Goal: Task Accomplishment & Management: Use online tool/utility

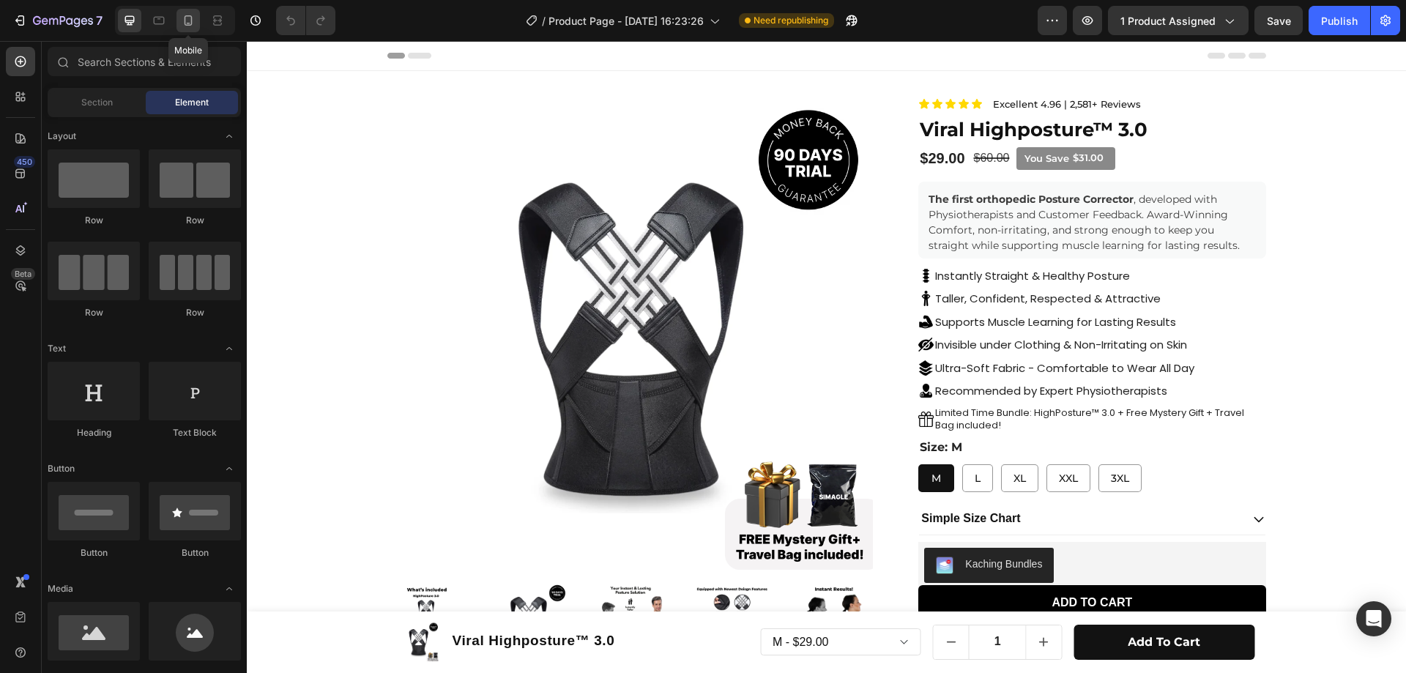
click at [185, 26] on icon at bounding box center [188, 20] width 15 height 15
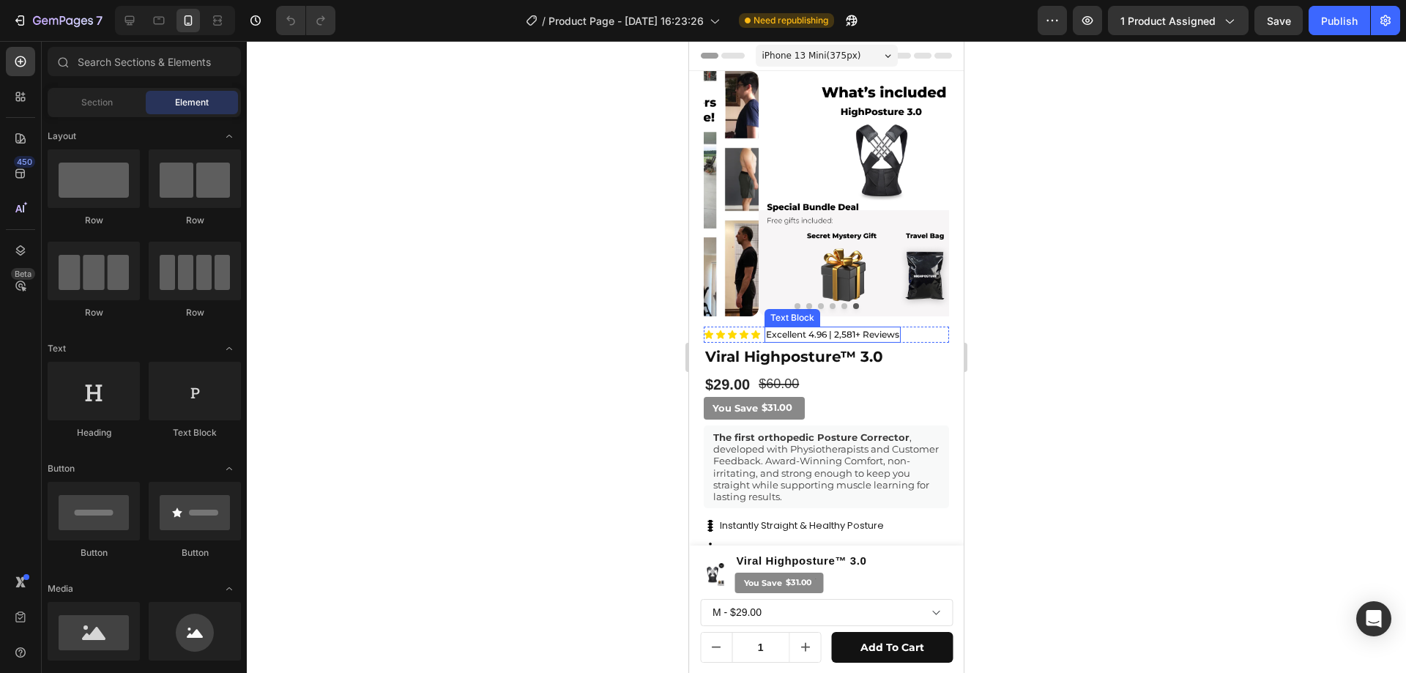
scroll to position [73, 0]
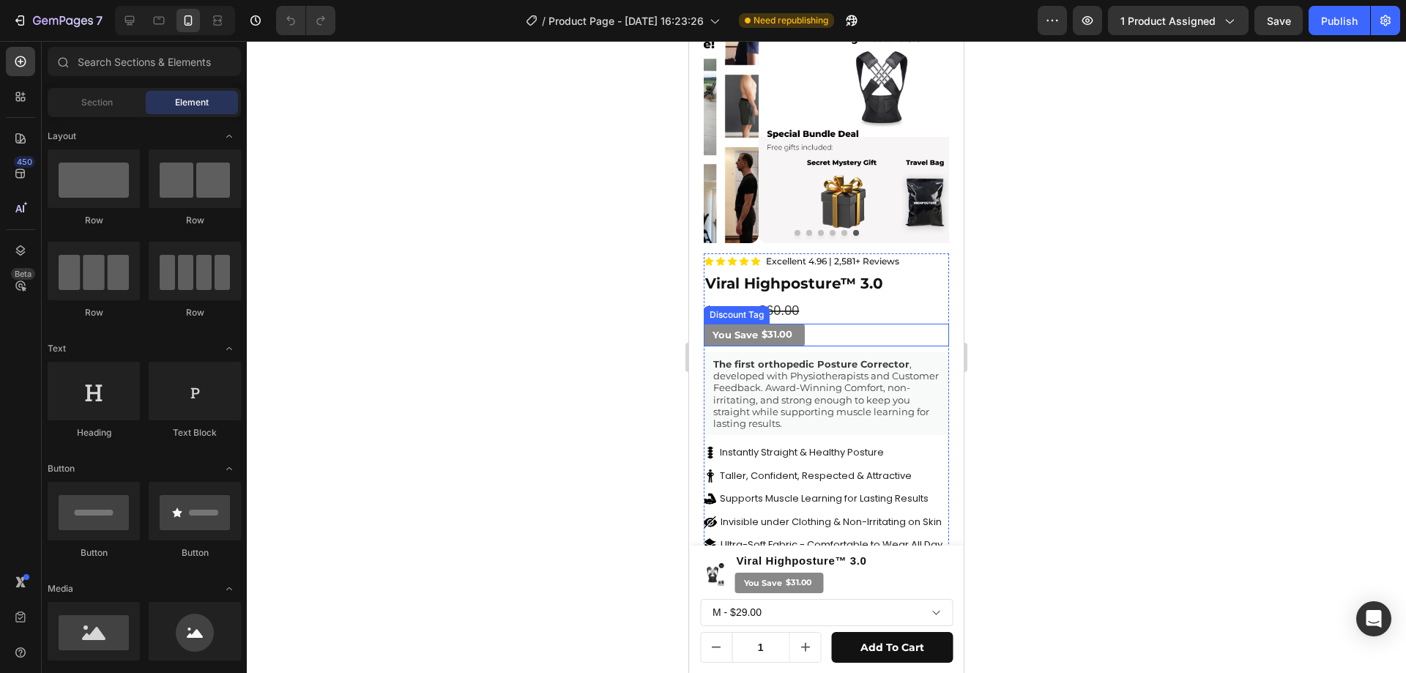
click at [797, 329] on div at bounding box center [796, 335] width 4 height 17
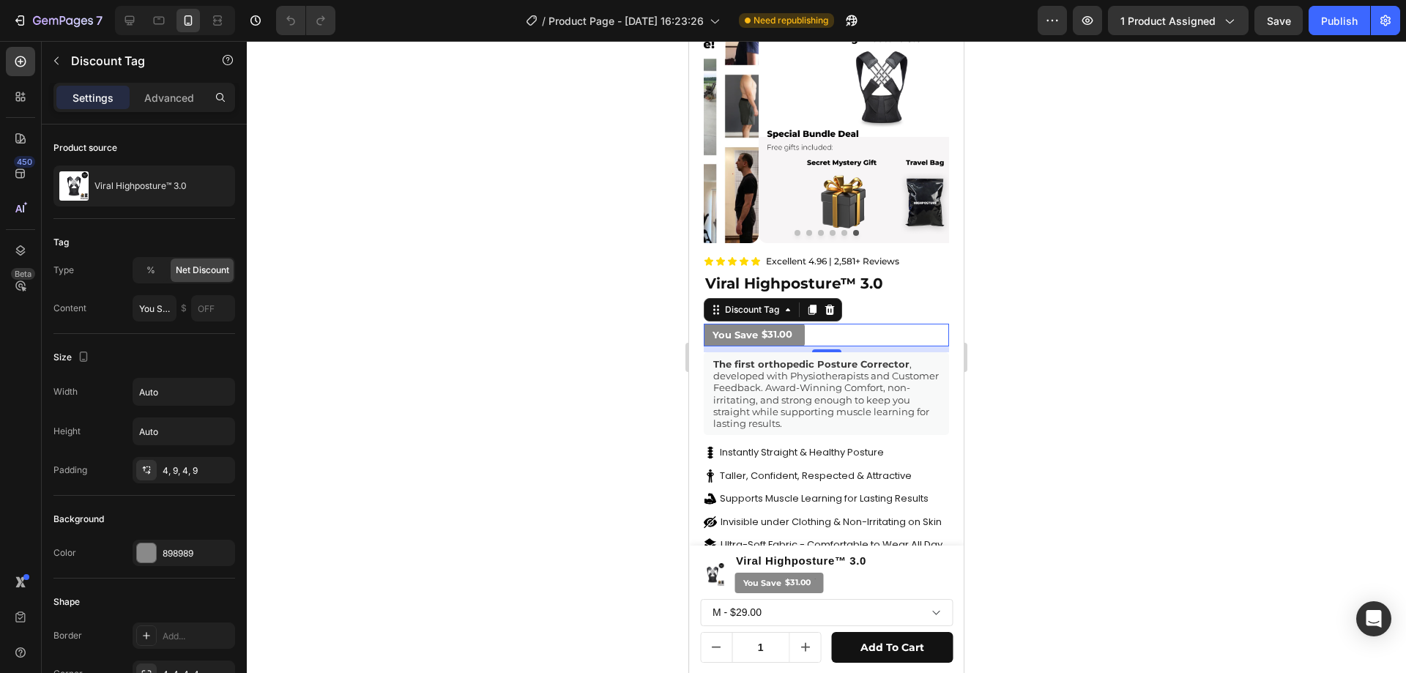
click at [794, 327] on div at bounding box center [796, 335] width 4 height 17
click at [932, 368] on div "The first orthopedic Posture Corrector , developed with Physiotherapists and Cu…" at bounding box center [826, 393] width 245 height 83
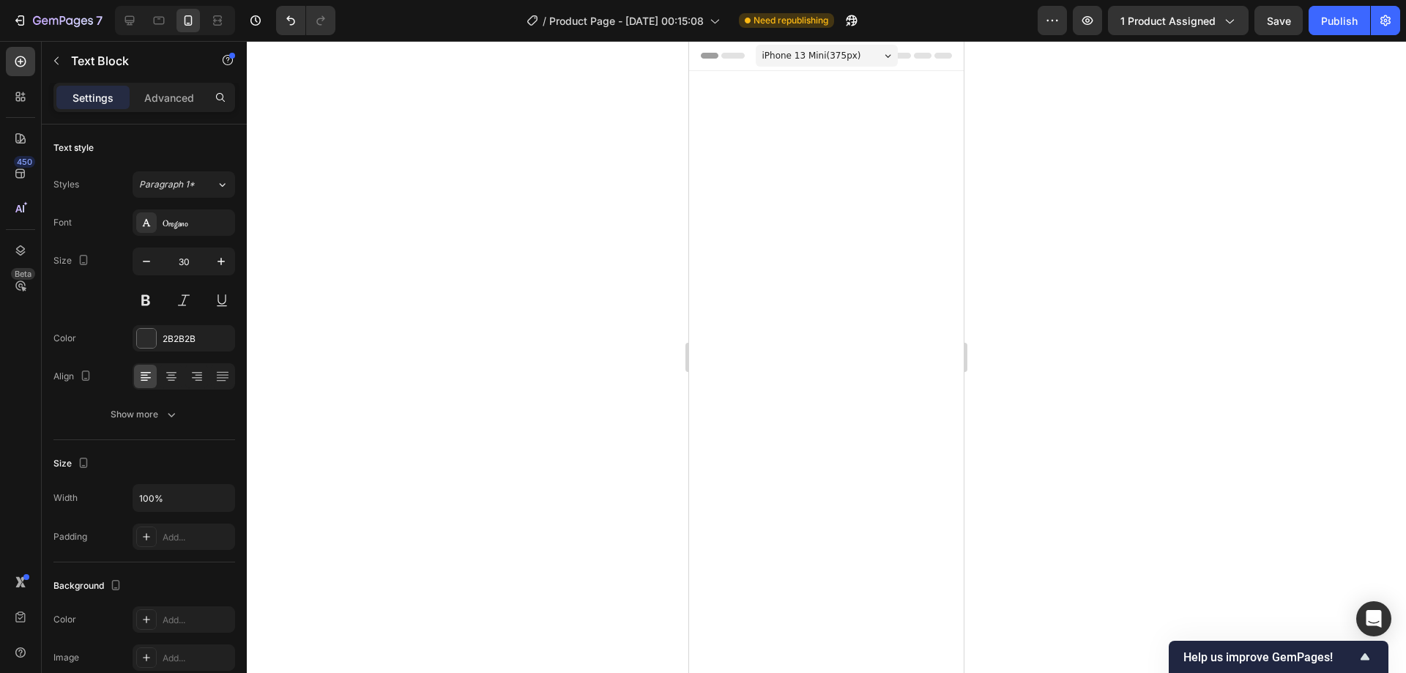
scroll to position [1749, 0]
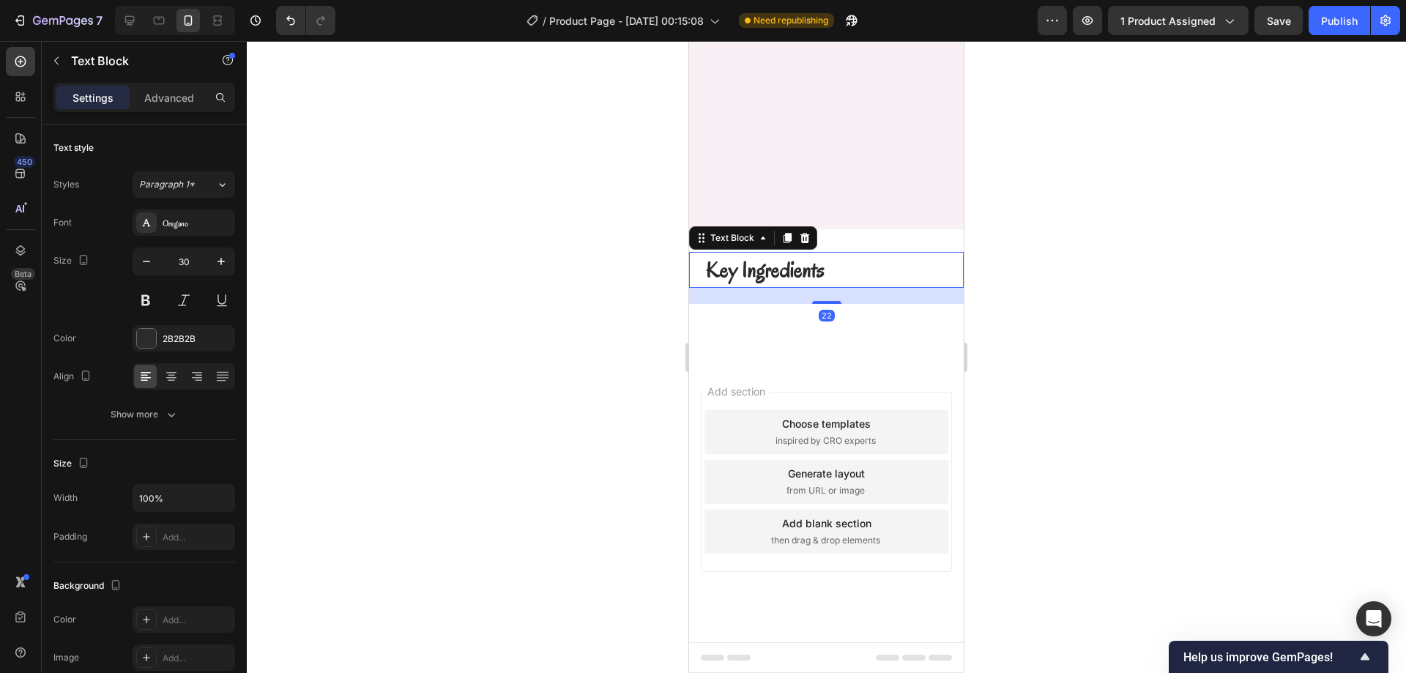
drag, startPoint x: 689, startPoint y: 41, endPoint x: 906, endPoint y: 340, distance: 370.1
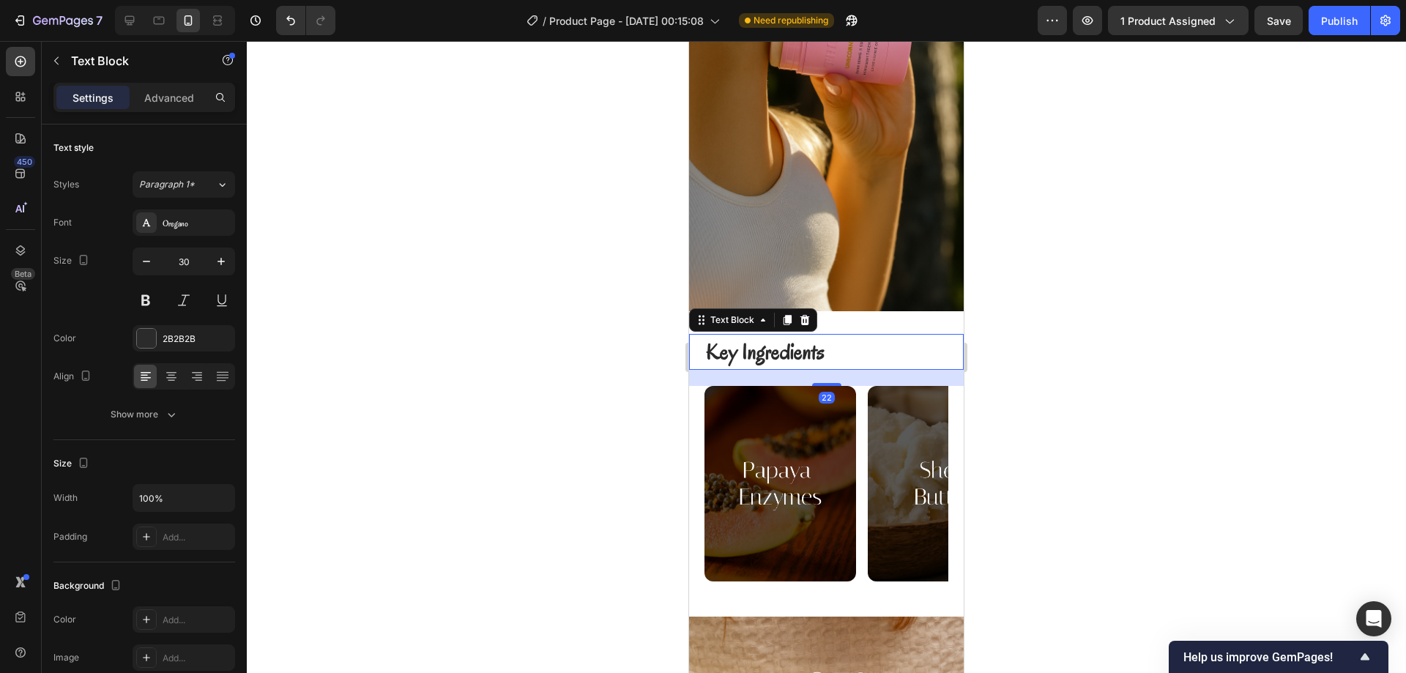
click at [826, 383] on div at bounding box center [826, 384] width 29 height 3
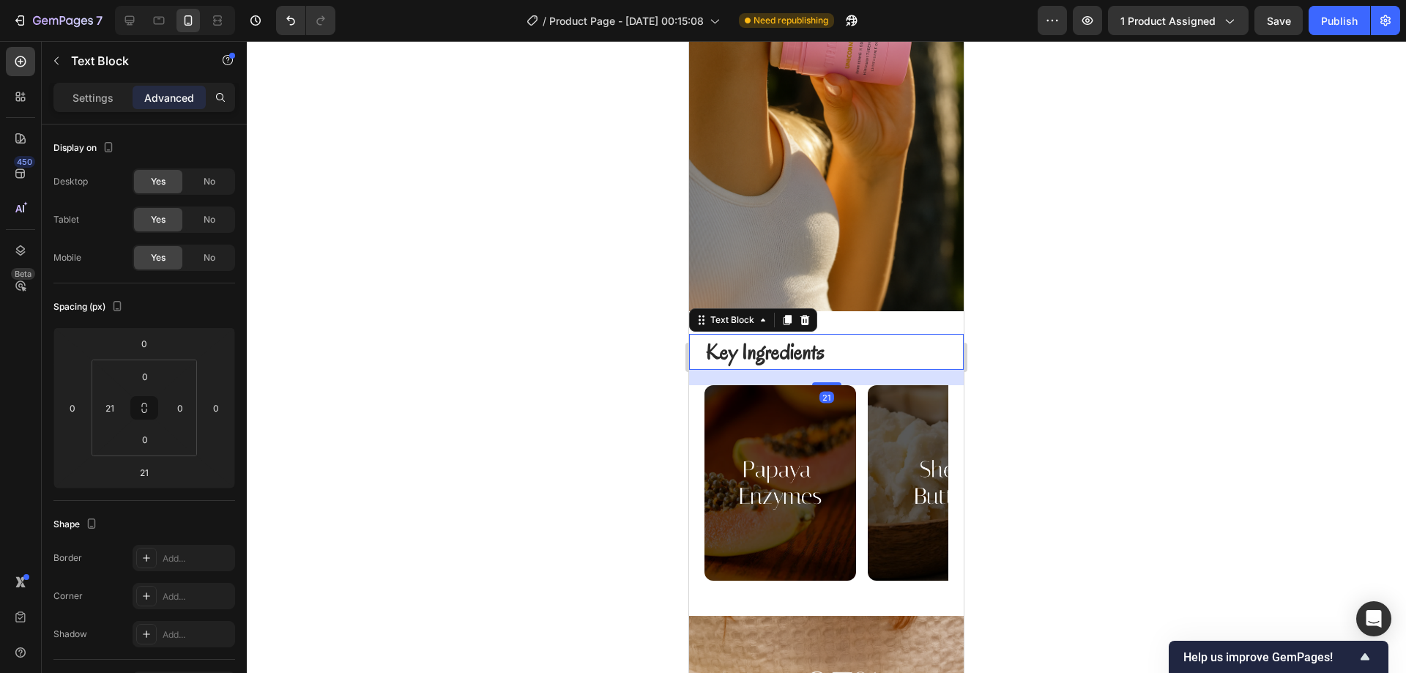
click at [1038, 303] on div at bounding box center [826, 357] width 1159 height 632
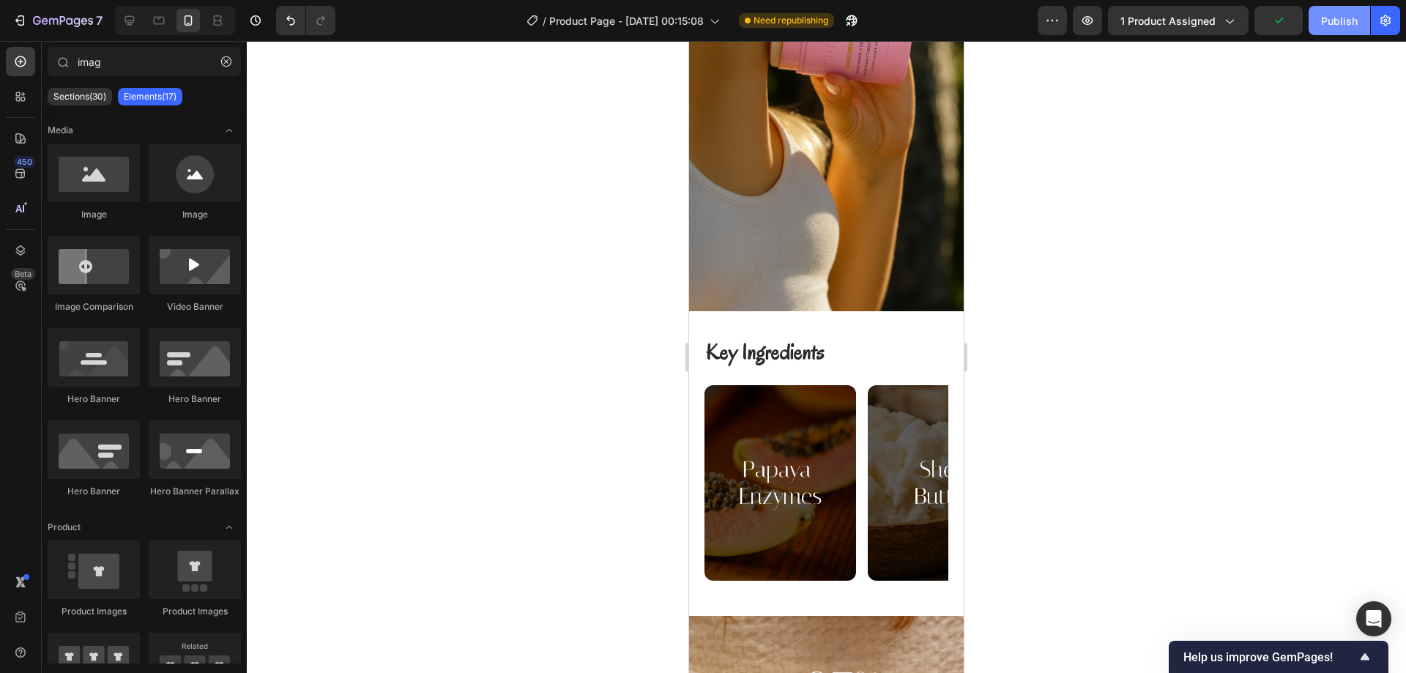
click at [1337, 21] on div "Publish" at bounding box center [1339, 20] width 37 height 15
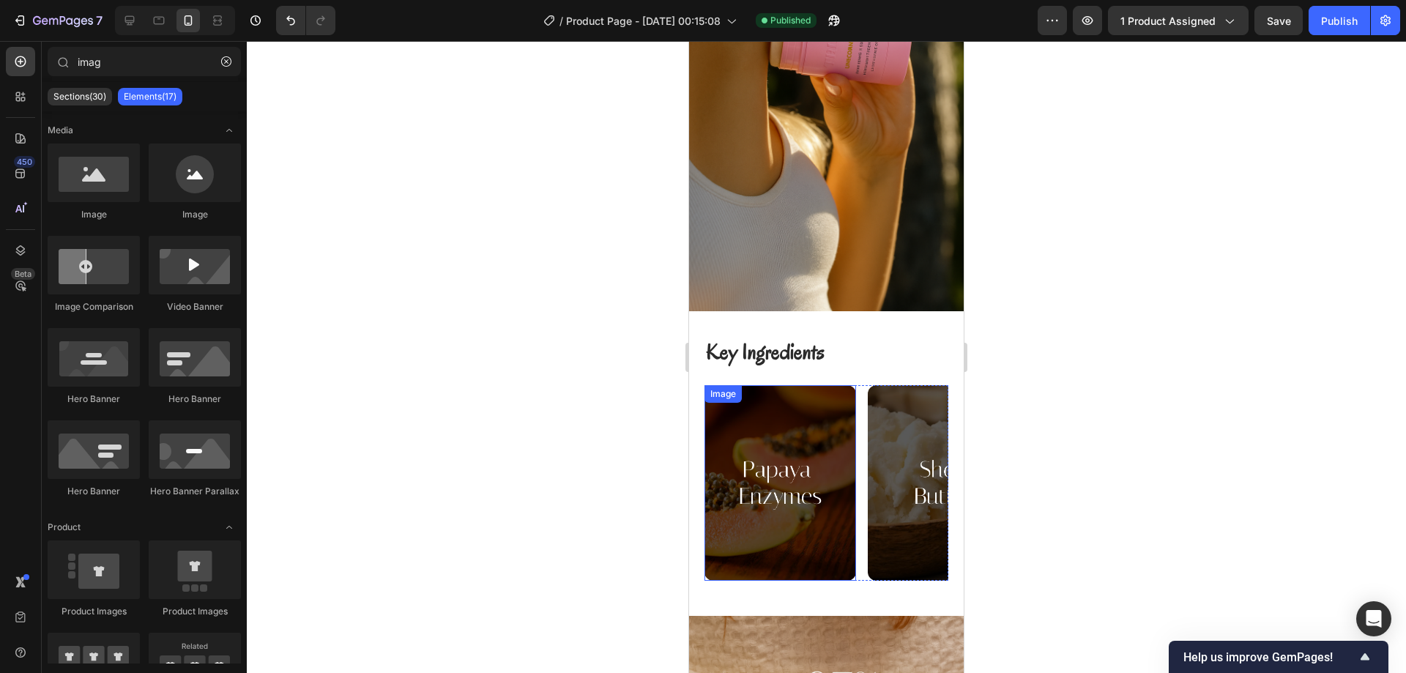
click at [856, 344] on p "Key Ingredients" at bounding box center [834, 351] width 256 height 33
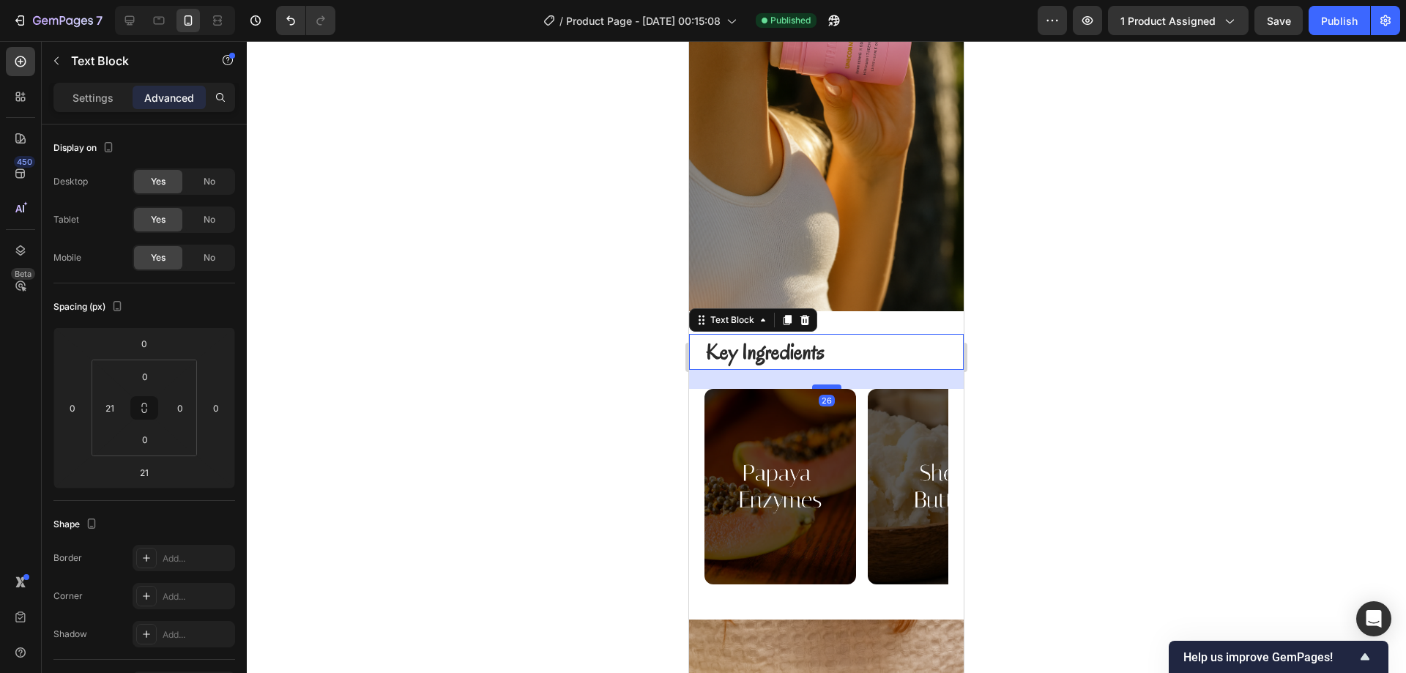
click at [828, 384] on div at bounding box center [826, 386] width 29 height 4
type input "26"
click at [1053, 326] on div at bounding box center [826, 357] width 1159 height 632
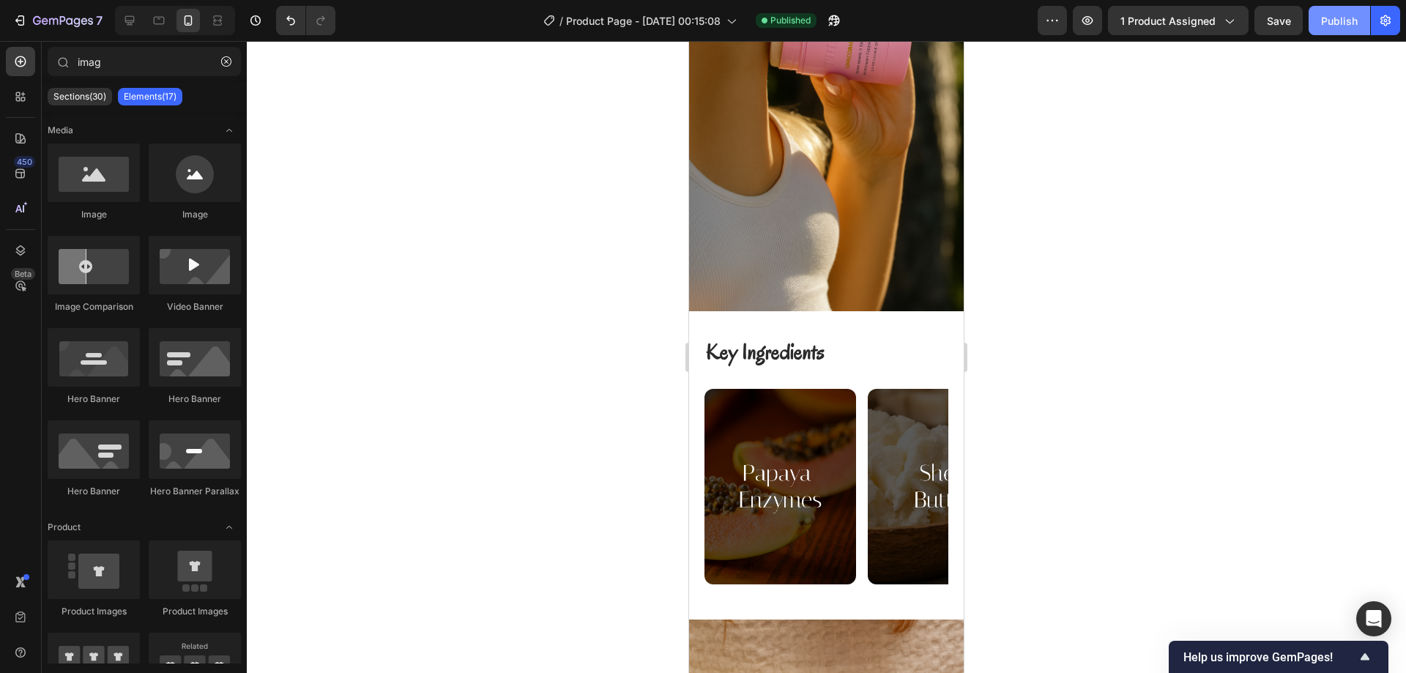
click at [1342, 32] on button "Publish" at bounding box center [1339, 20] width 62 height 29
click at [1404, 233] on div at bounding box center [826, 357] width 1159 height 632
